Goal: Task Accomplishment & Management: Manage account settings

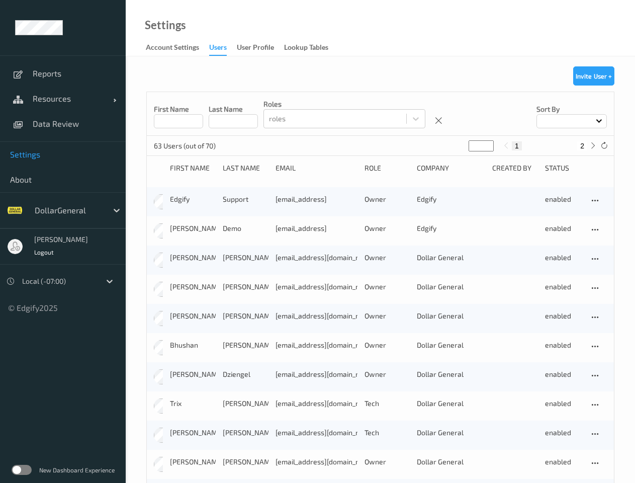
click at [317, 241] on div "[PERSON_NAME] [PERSON_NAME][EMAIL_ADDRESS] Owner Edgify enabled" at bounding box center [380, 230] width 467 height 29
click at [63, 99] on span "Resources" at bounding box center [73, 99] width 80 height 10
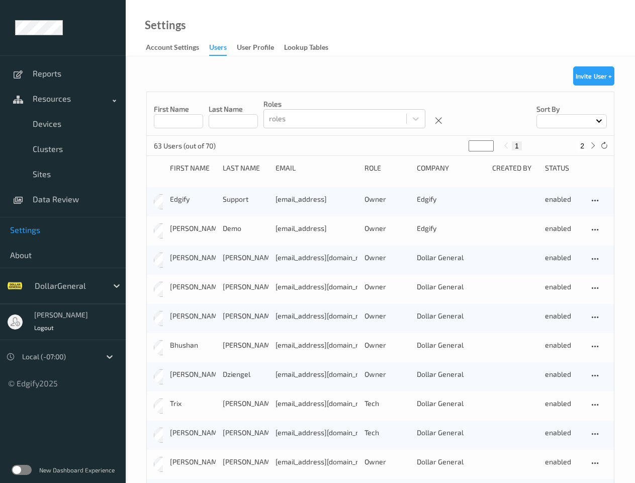
click at [63, 250] on span "About" at bounding box center [63, 255] width 106 height 10
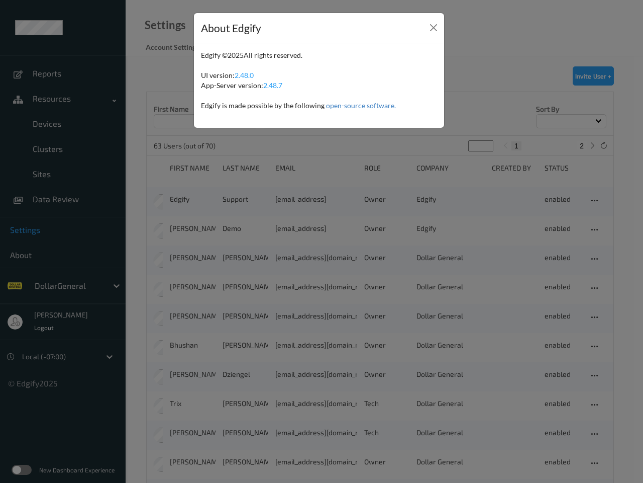
click at [44, 252] on div "About Edgify Edgify © 2025 All rights reserved. UI version: 2.48.0 App-Server v…" at bounding box center [321, 241] width 643 height 483
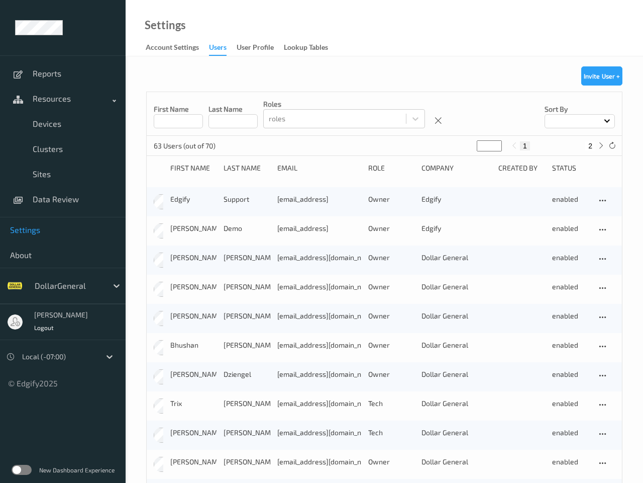
click at [594, 76] on button "Invite User +" at bounding box center [602, 75] width 41 height 19
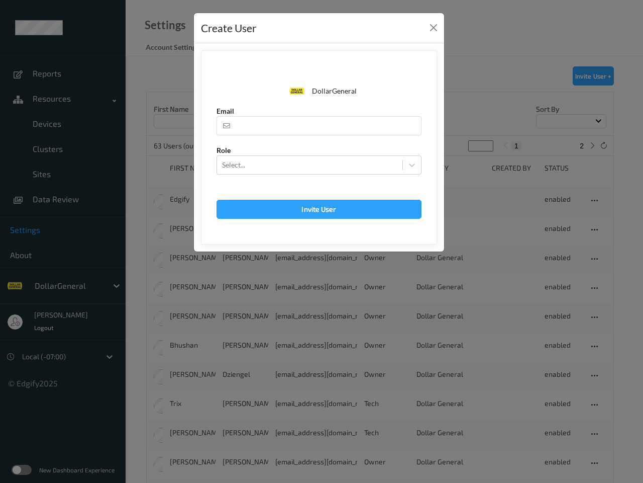
click at [439, 121] on div "DollarGeneral Email Role Select... Invite User DollarGeneral The user you are a…" at bounding box center [319, 147] width 250 height 208
click at [572, 121] on div "Create User DollarGeneral Email Role Select... Invite User DollarGeneral The us…" at bounding box center [321, 241] width 643 height 483
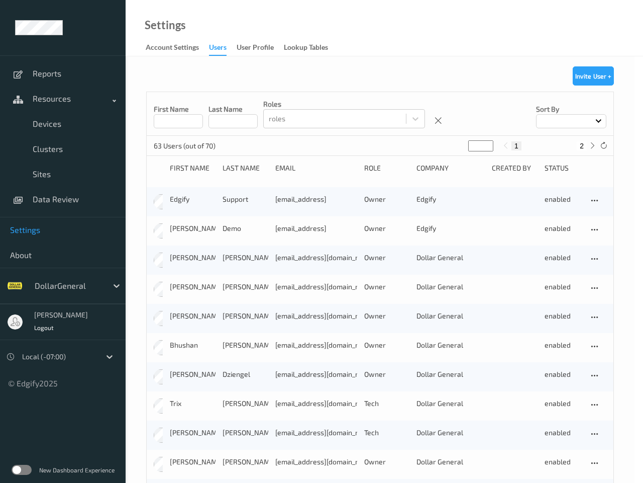
click at [517, 146] on button "1" at bounding box center [517, 145] width 10 height 9
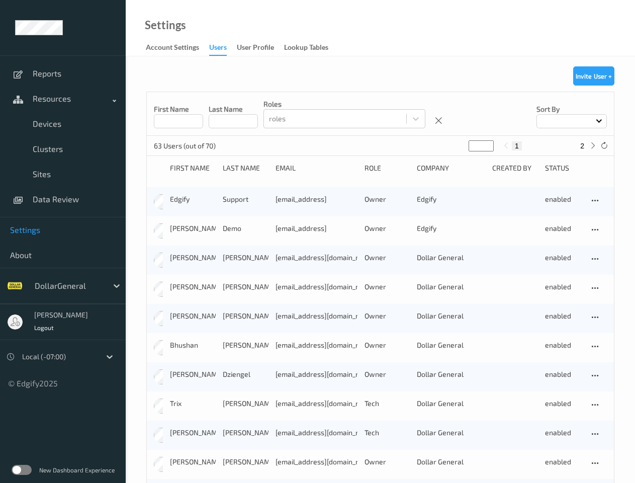
click at [582, 146] on button "2" at bounding box center [582, 145] width 10 height 9
type input "*"
click at [593, 145] on icon at bounding box center [593, 146] width 8 height 8
